Goal: Information Seeking & Learning: Find specific fact

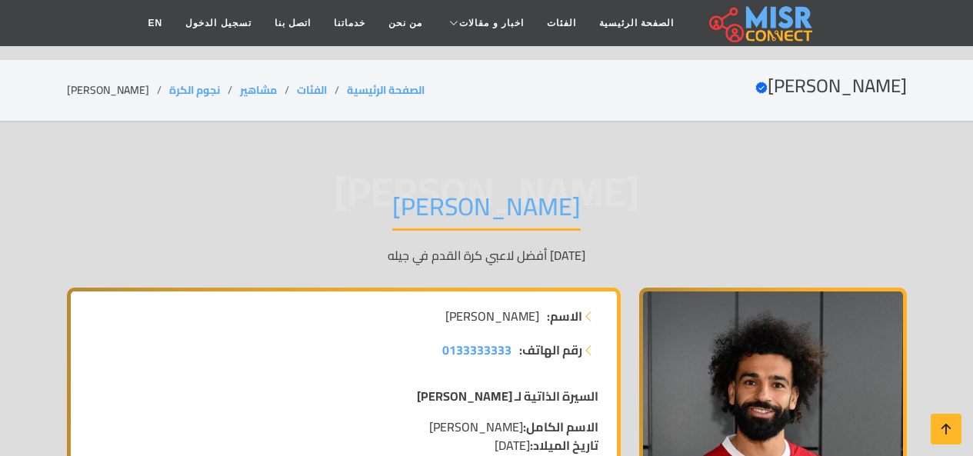
scroll to position [308, 0]
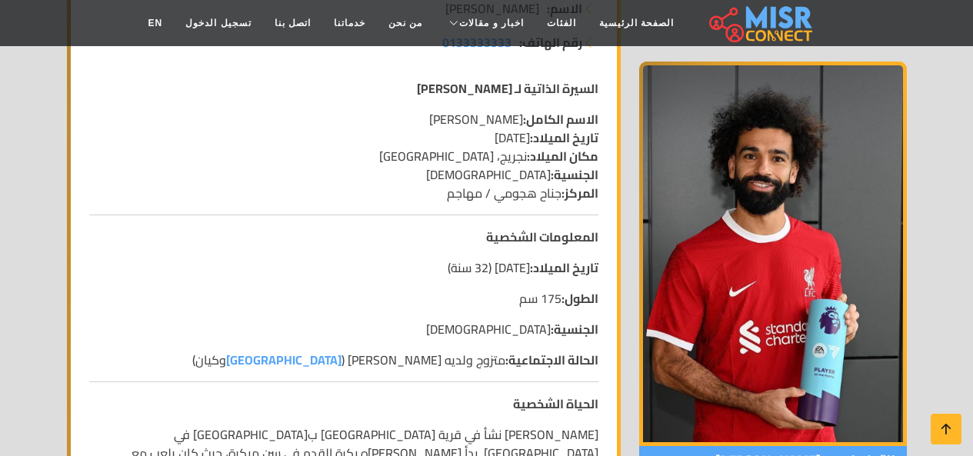
drag, startPoint x: 560, startPoint y: 299, endPoint x: 510, endPoint y: 299, distance: 50.0
click at [510, 299] on p "الطول: 175 سم" at bounding box center [343, 298] width 509 height 18
drag, startPoint x: 528, startPoint y: 267, endPoint x: 386, endPoint y: 266, distance: 141.5
click at [386, 266] on p "تاريخ الميلاد: [DEMOGRAPHIC_DATA] (32 سنة)" at bounding box center [343, 267] width 509 height 18
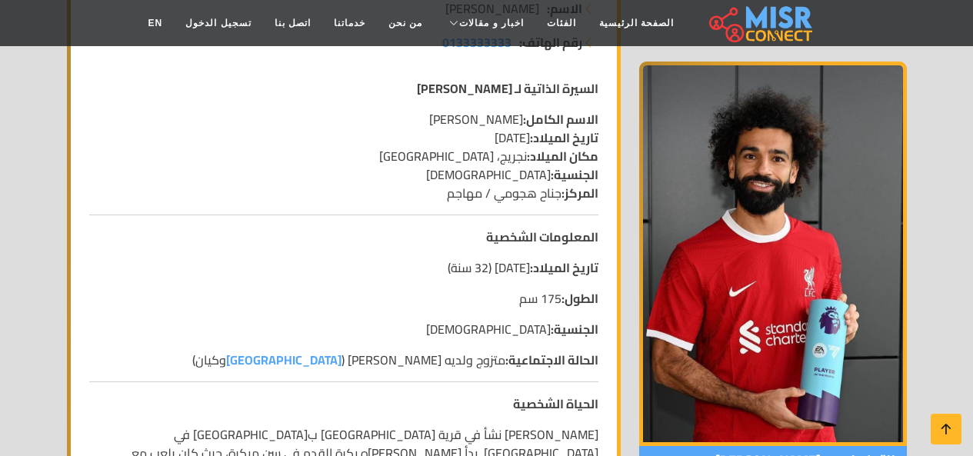
click at [386, 266] on p "تاريخ الميلاد: [DEMOGRAPHIC_DATA] (32 سنة)" at bounding box center [343, 267] width 509 height 18
drag, startPoint x: 444, startPoint y: 266, endPoint x: 528, endPoint y: 267, distance: 84.6
click at [528, 267] on p "تاريخ الميلاد: [DEMOGRAPHIC_DATA] (32 سنة)" at bounding box center [343, 267] width 509 height 18
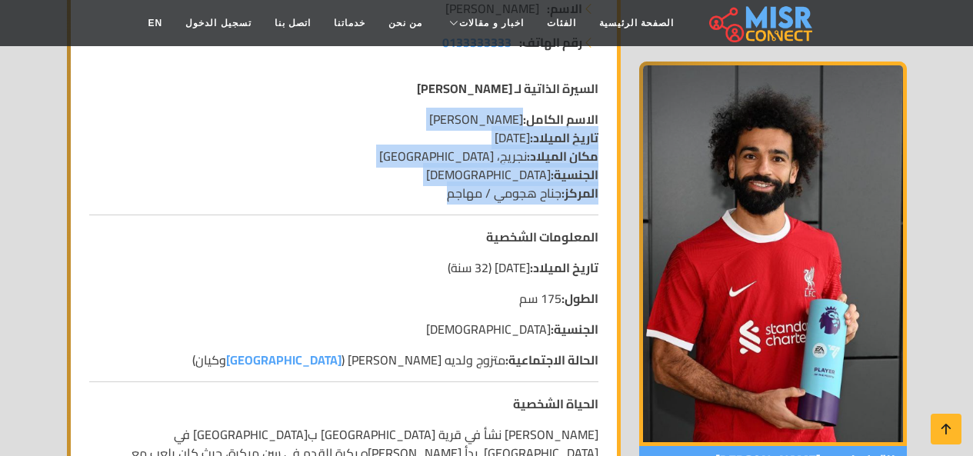
drag, startPoint x: 524, startPoint y: 120, endPoint x: 439, endPoint y: 204, distance: 119.1
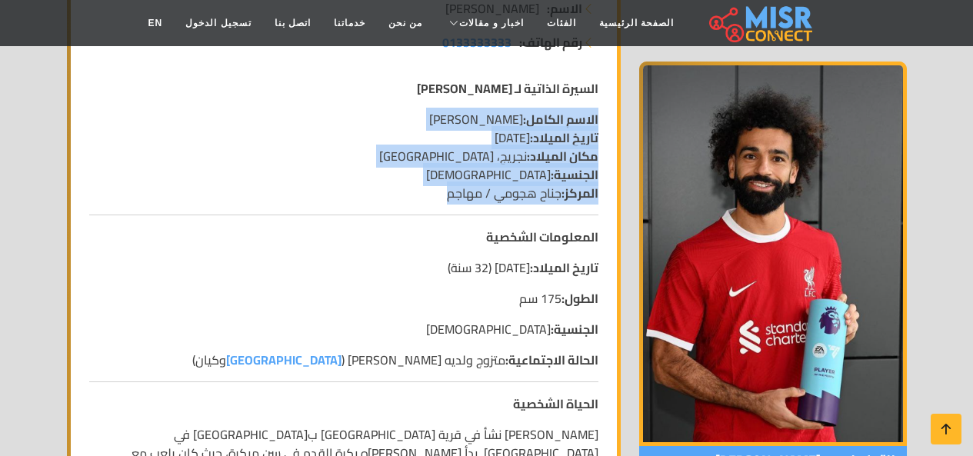
drag, startPoint x: 438, startPoint y: 204, endPoint x: 581, endPoint y: 117, distance: 167.4
click at [581, 117] on strong "الاسم الكامل:" at bounding box center [560, 119] width 75 height 23
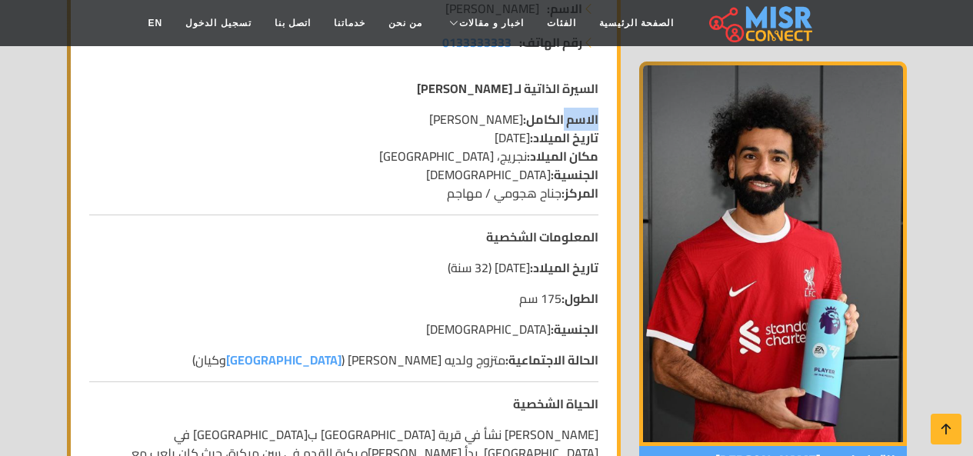
click at [581, 117] on strong "الاسم الكامل:" at bounding box center [560, 119] width 75 height 23
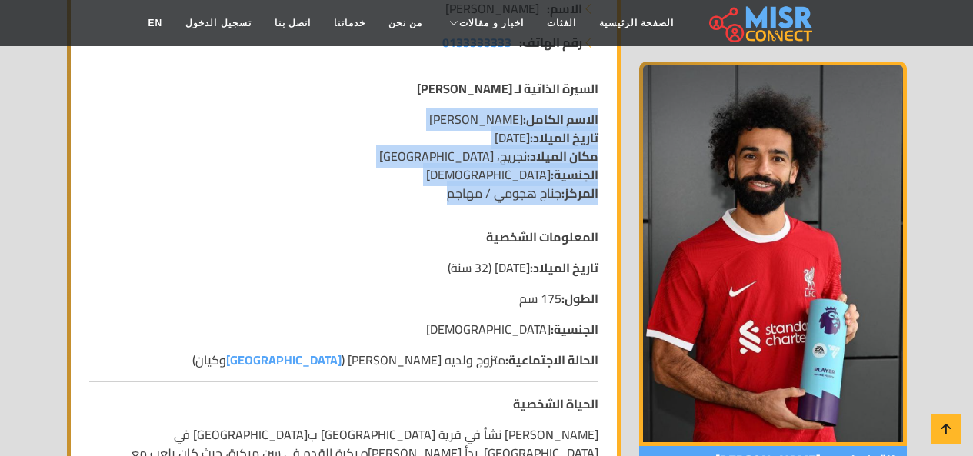
drag, startPoint x: 581, startPoint y: 117, endPoint x: 508, endPoint y: 192, distance: 104.4
click at [508, 192] on p "الاسم الكامل: [PERSON_NAME] تاريخ الميلاد: [DEMOGRAPHIC_DATA] مكان الميلاد: نجر…" at bounding box center [343, 156] width 509 height 92
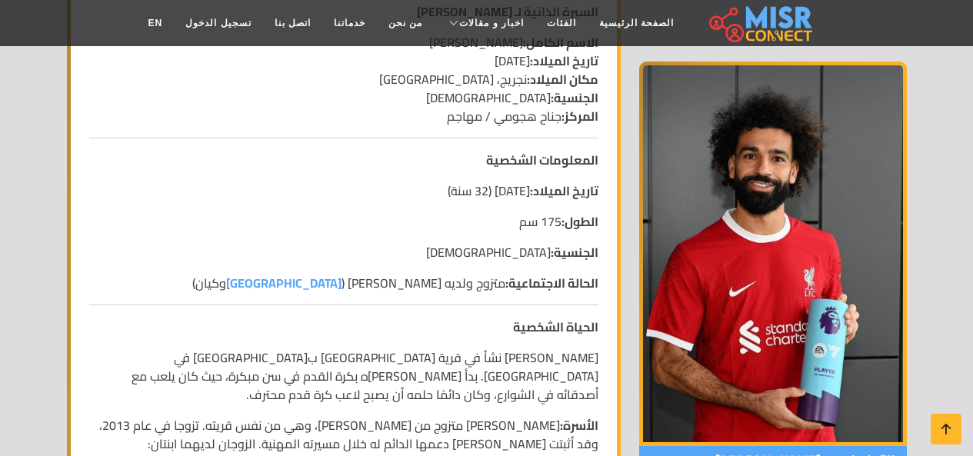
scroll to position [462, 0]
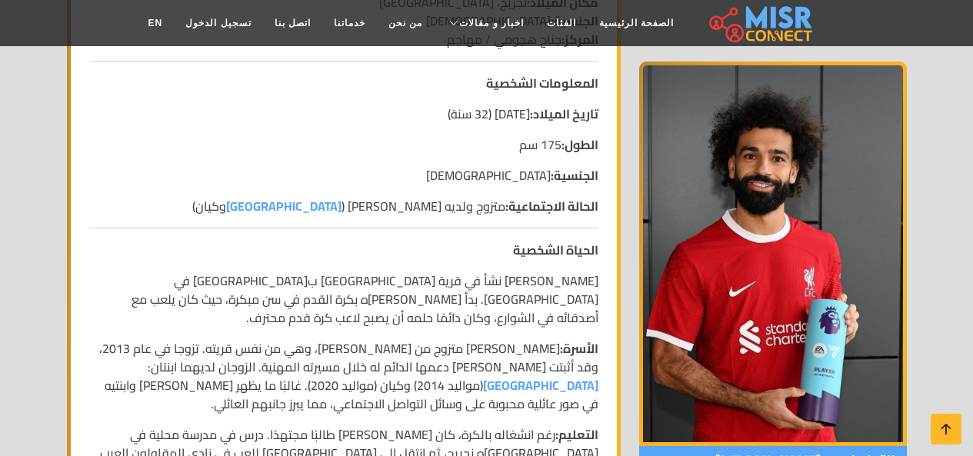
drag, startPoint x: 561, startPoint y: 143, endPoint x: 516, endPoint y: 147, distance: 44.8
click at [516, 147] on p "الطول: 175 سم" at bounding box center [343, 144] width 509 height 18
drag, startPoint x: 516, startPoint y: 147, endPoint x: 559, endPoint y: 144, distance: 43.2
click at [559, 144] on p "الطول: 175 سم" at bounding box center [343, 144] width 509 height 18
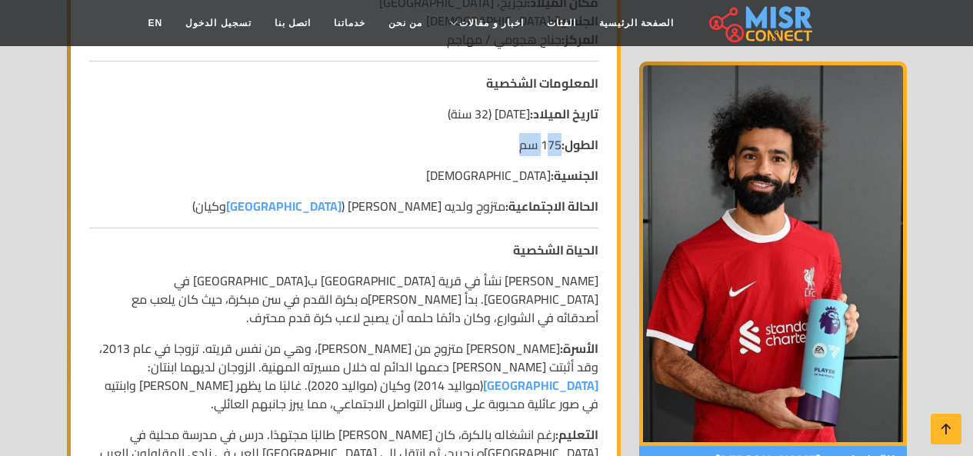
click at [559, 144] on p "الطول: 175 سم" at bounding box center [343, 144] width 509 height 18
drag, startPoint x: 558, startPoint y: 144, endPoint x: 502, endPoint y: 148, distance: 56.3
click at [502, 148] on p "الطول: 175 سم" at bounding box center [343, 144] width 509 height 18
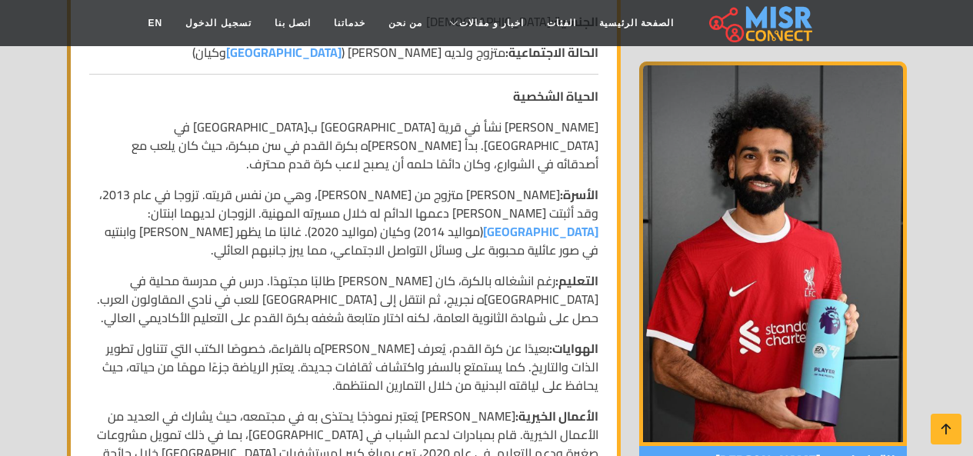
scroll to position [692, 0]
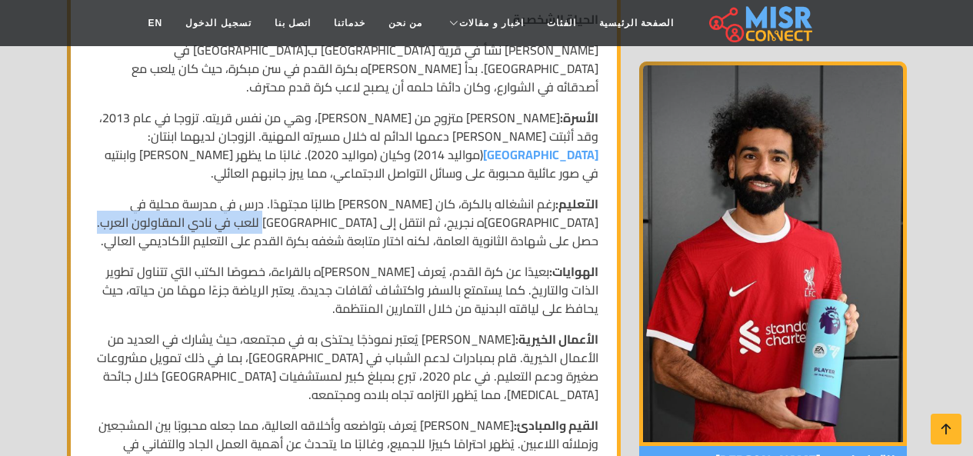
drag, startPoint x: 211, startPoint y: 204, endPoint x: 374, endPoint y: 202, distance: 163.1
click at [374, 202] on p "التعليم: رغم انشغاله بالكرة، كان [PERSON_NAME] طالبًا مجتهدًا. درس في مدرسة محل…" at bounding box center [343, 222] width 509 height 55
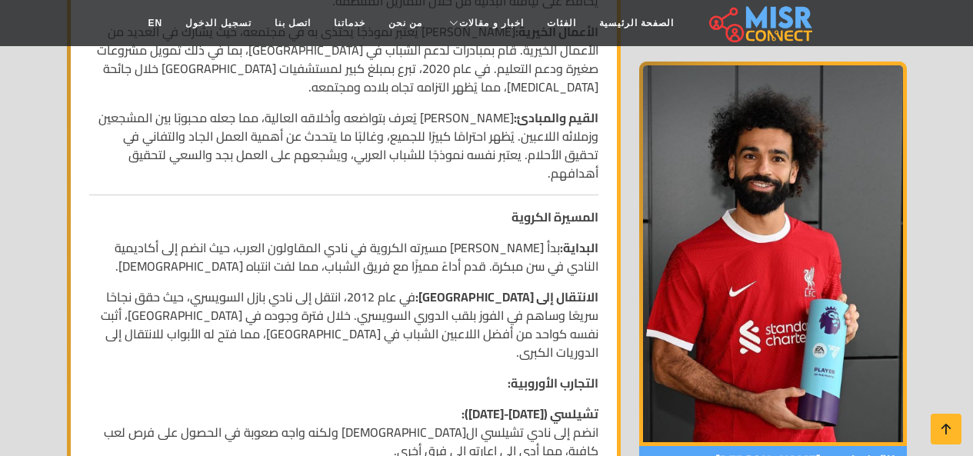
scroll to position [923, 0]
